Goal: Information Seeking & Learning: Learn about a topic

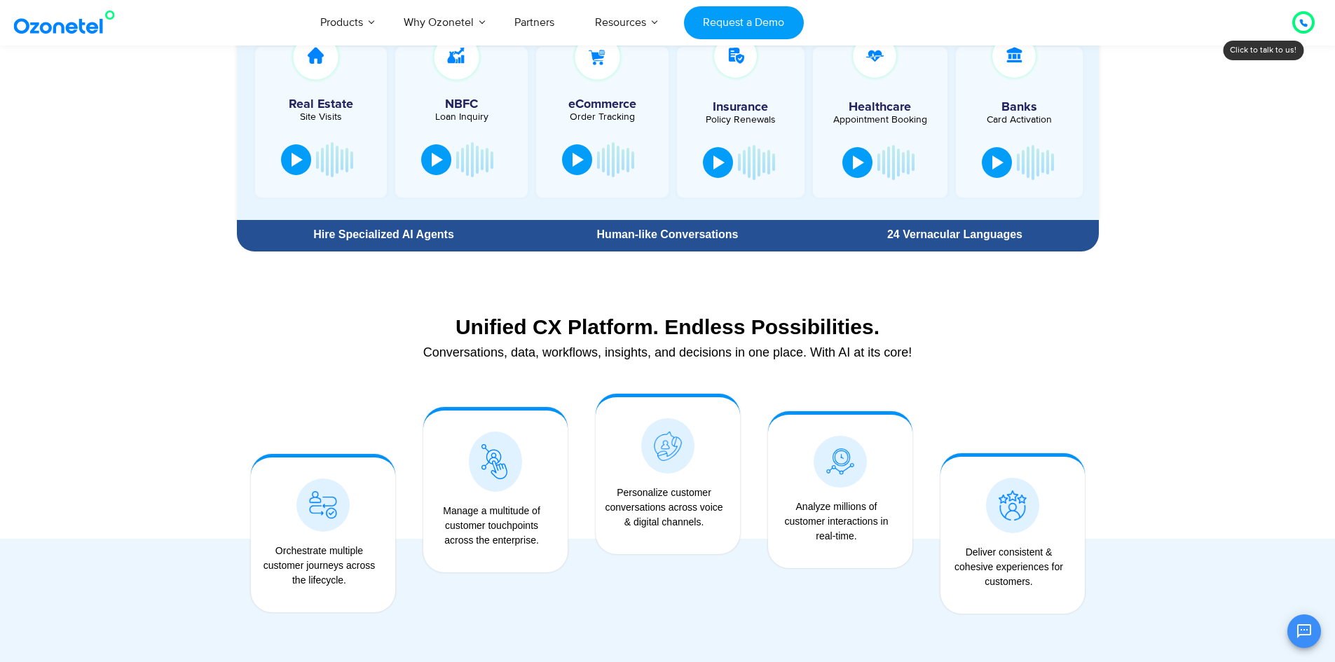
scroll to position [680, 0]
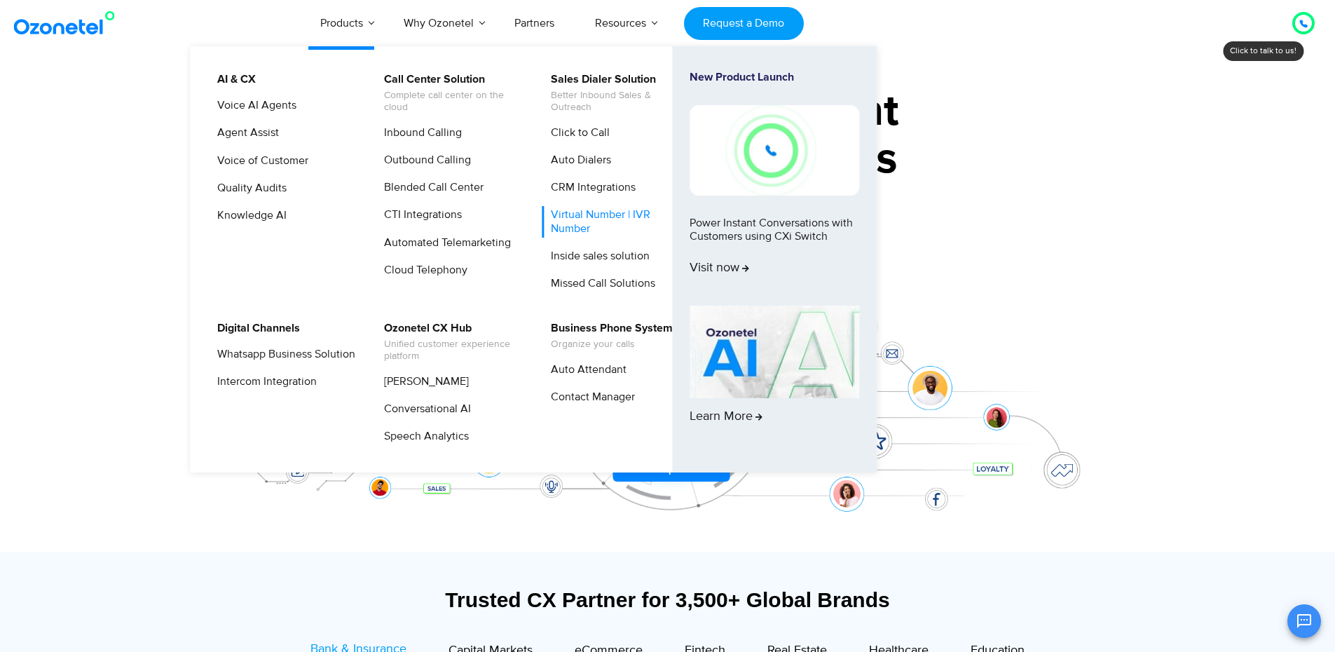
click at [592, 221] on link "Virtual Number | IVR Number" at bounding box center [616, 221] width 149 height 31
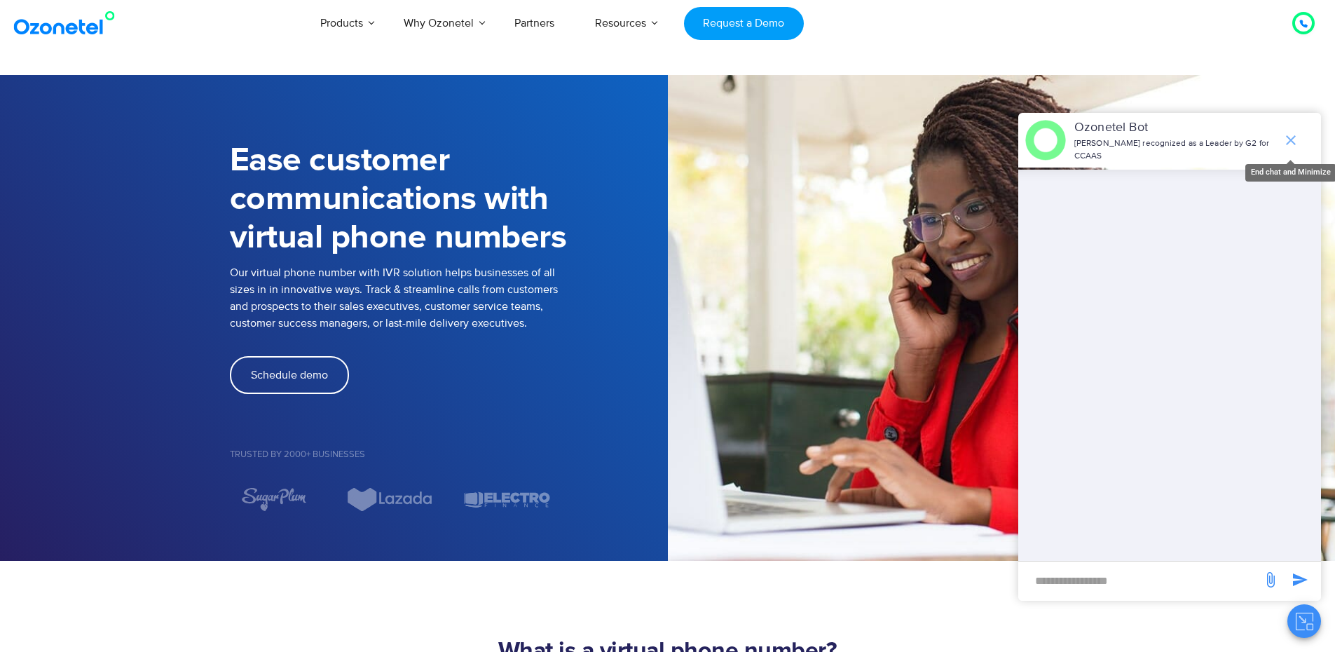
click at [1289, 137] on icon "end chat or minimize" at bounding box center [1290, 140] width 17 height 17
